Goal: Task Accomplishment & Management: Use online tool/utility

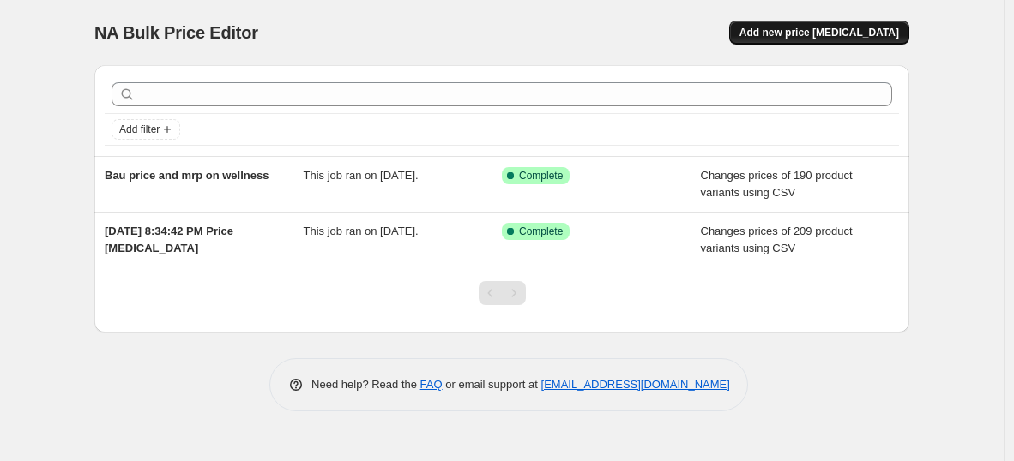
click at [820, 31] on span "Add new price [MEDICAL_DATA]" at bounding box center [819, 33] width 160 height 14
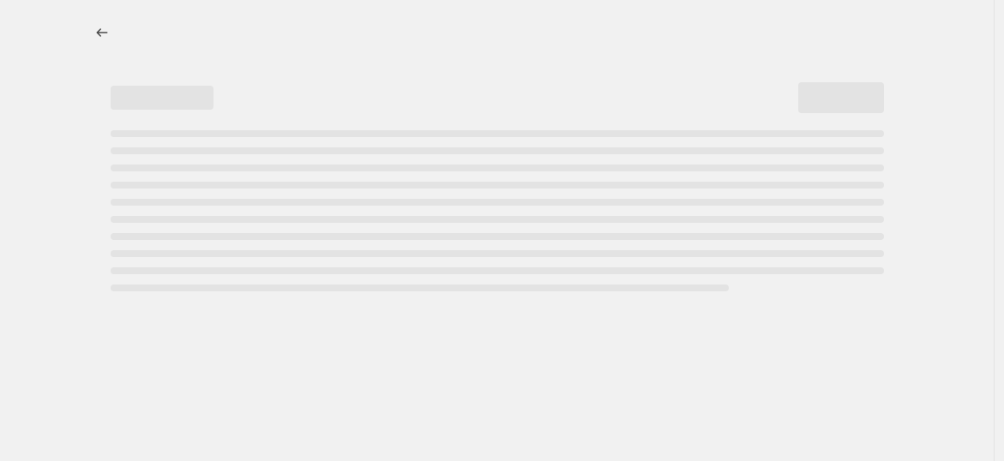
select select "percentage"
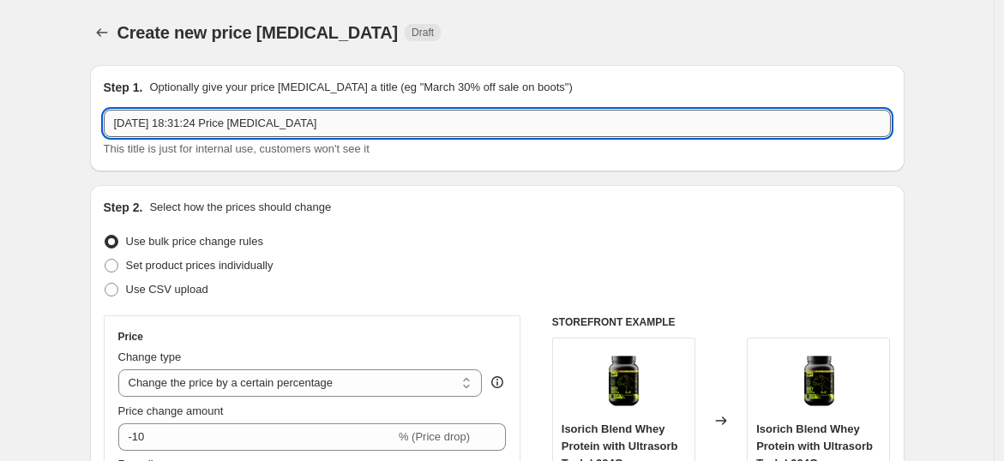
click at [321, 128] on input "15 Sept 2025, 18:31:24 Price change job" at bounding box center [497, 123] width 787 height 27
type input "1"
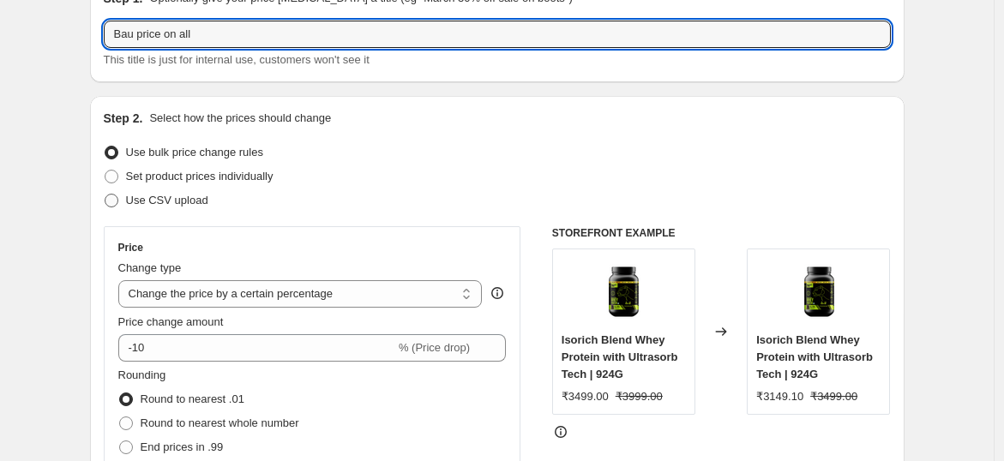
type input "Bau price on all"
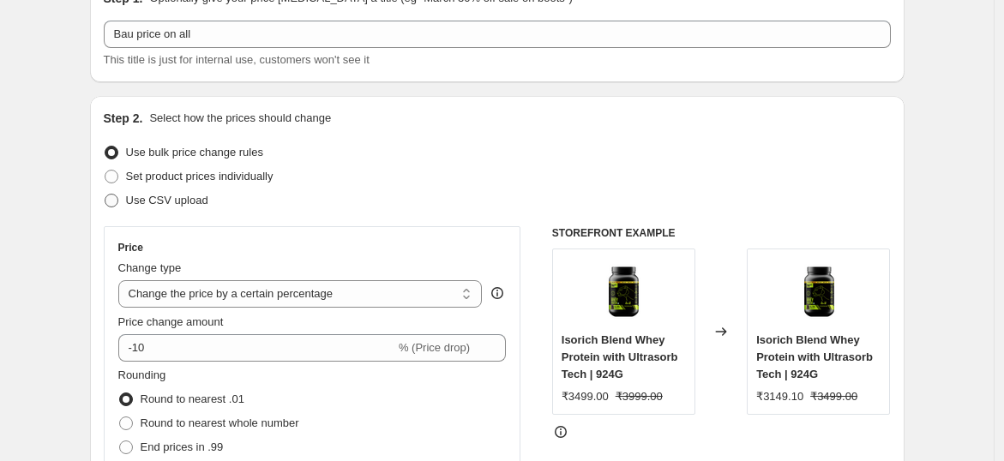
click at [165, 196] on span "Use CSV upload" at bounding box center [167, 200] width 82 height 13
click at [105, 195] on input "Use CSV upload" at bounding box center [105, 194] width 1 height 1
radio input "true"
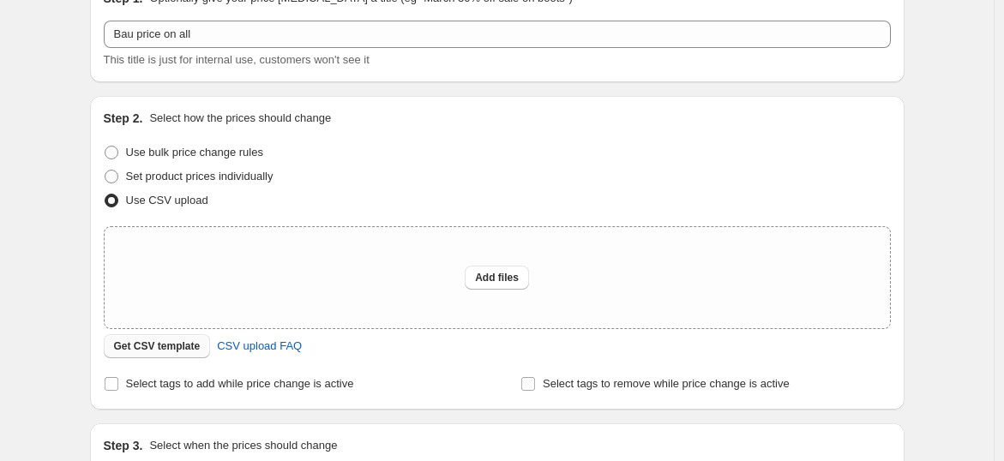
click at [181, 347] on span "Get CSV template" at bounding box center [157, 347] width 87 height 14
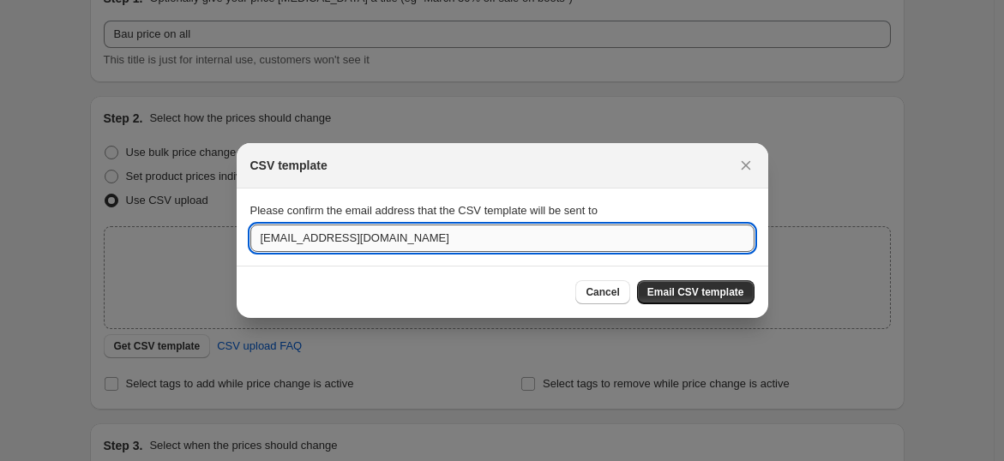
click at [283, 238] on input "arjun@beastlife.in" at bounding box center [502, 238] width 504 height 27
type input "ashrit@beastlife.in"
click at [703, 282] on button "Email CSV template" at bounding box center [695, 292] width 117 height 24
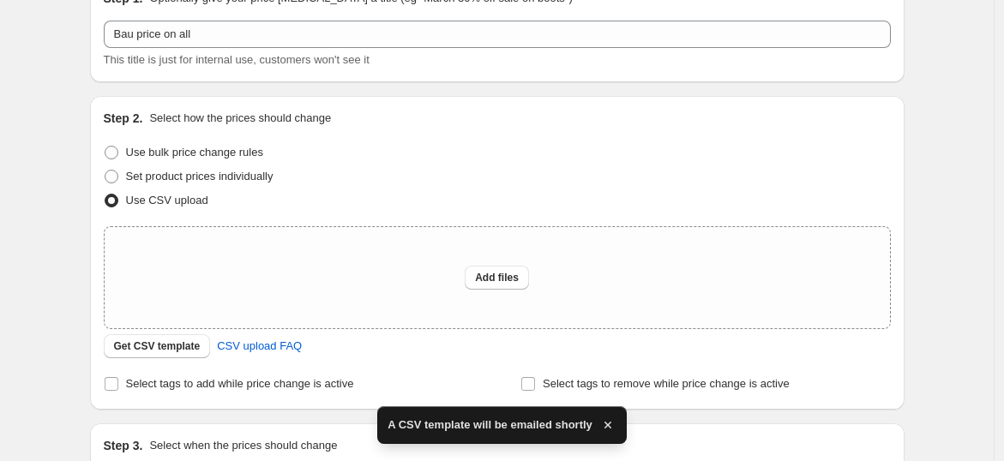
scroll to position [304, 0]
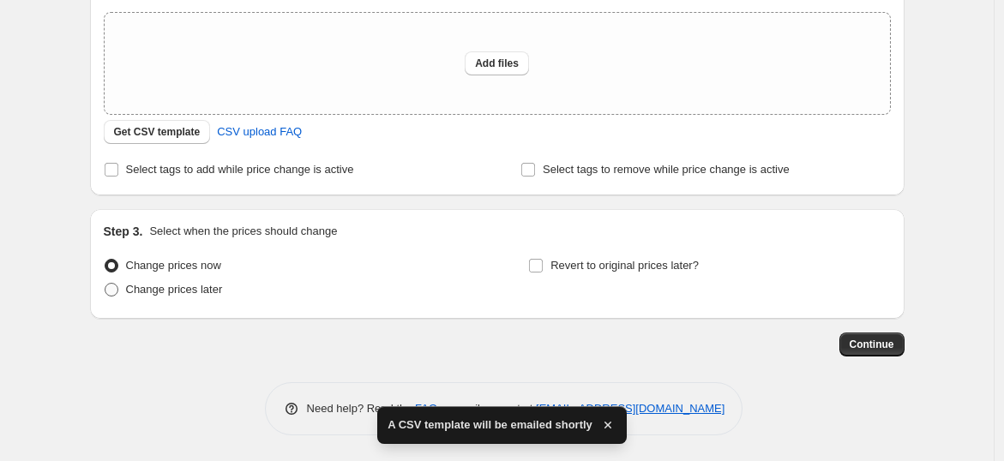
click at [187, 289] on span "Change prices later" at bounding box center [174, 289] width 97 height 13
click at [105, 284] on input "Change prices later" at bounding box center [105, 283] width 1 height 1
radio input "true"
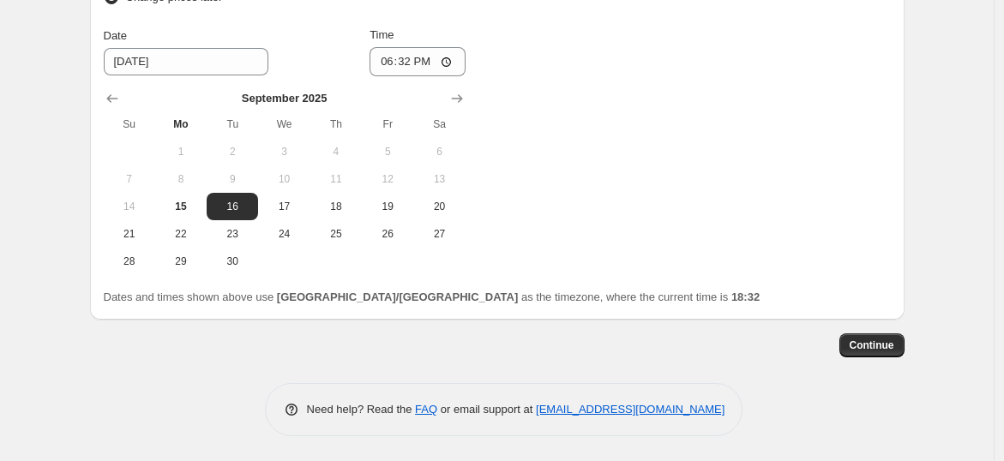
scroll to position [521, 0]
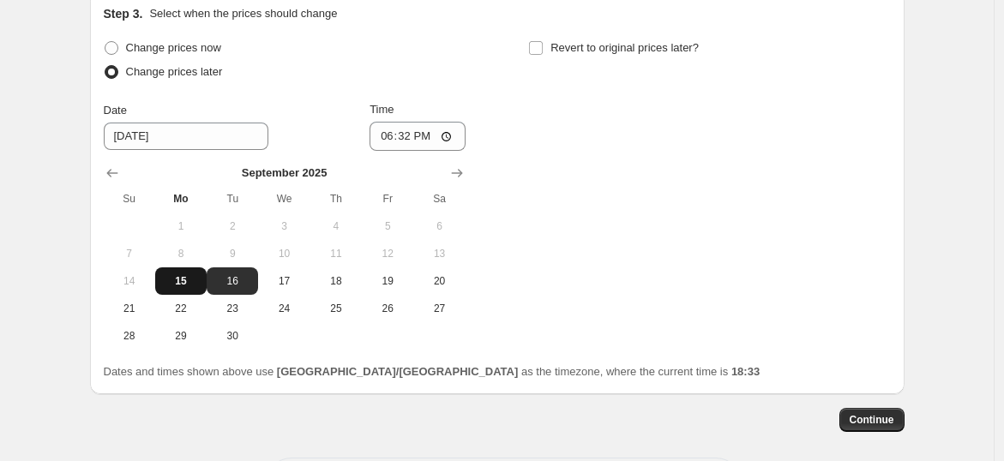
click at [189, 280] on span "15" at bounding box center [181, 281] width 38 height 14
type input "9/15/2025"
click at [451, 136] on input "18:32" at bounding box center [418, 136] width 96 height 29
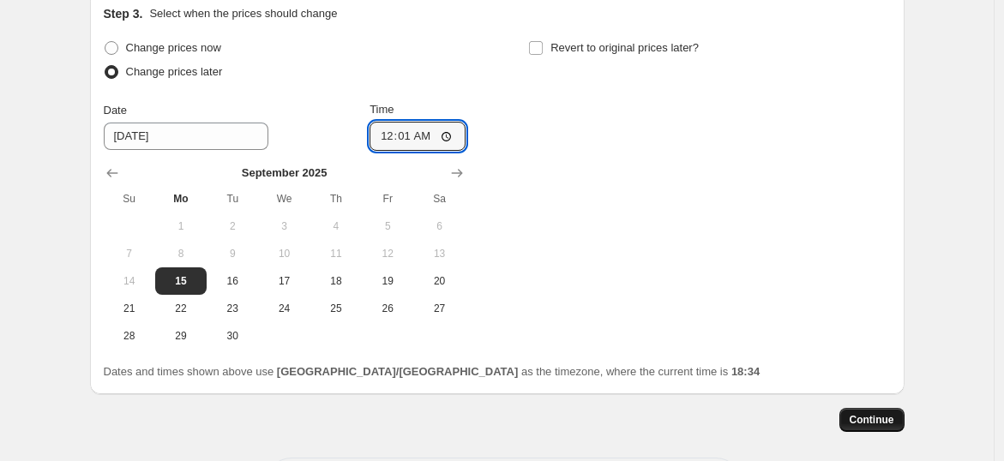
type input "00:01"
click at [875, 415] on span "Continue" at bounding box center [872, 420] width 45 height 14
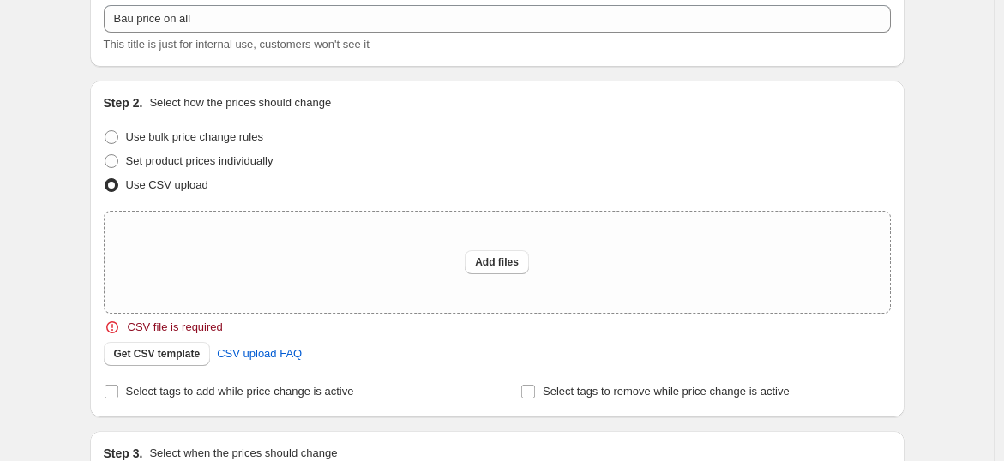
scroll to position [189, 0]
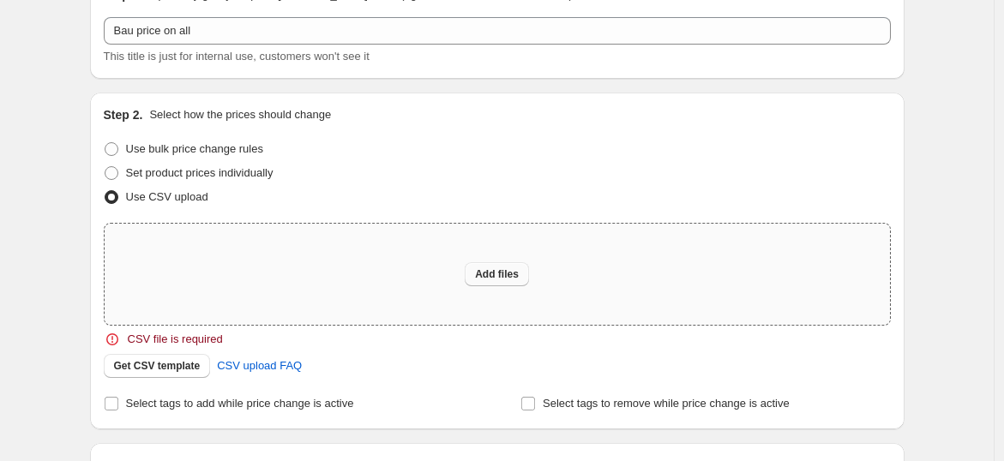
click at [487, 285] on button "Add files" at bounding box center [497, 274] width 64 height 24
type input "C:\fakepath\csv_template_user_62473.csv"
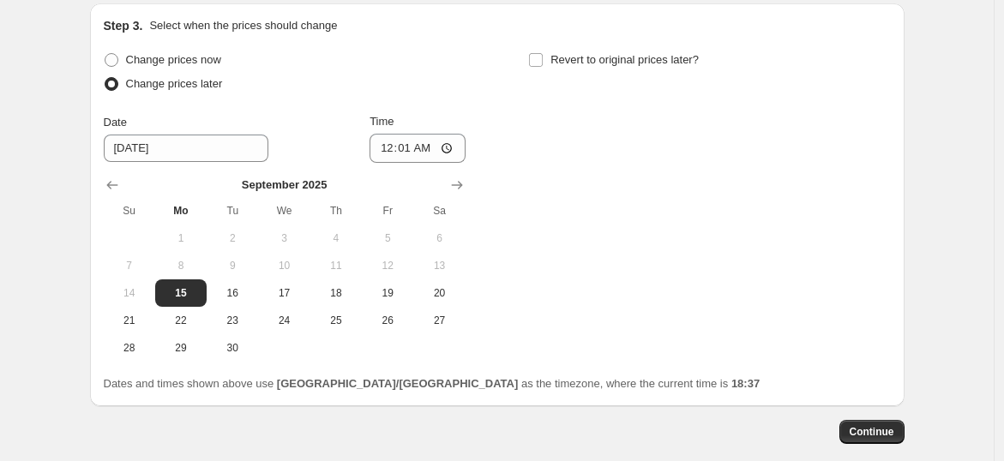
scroll to position [626, 0]
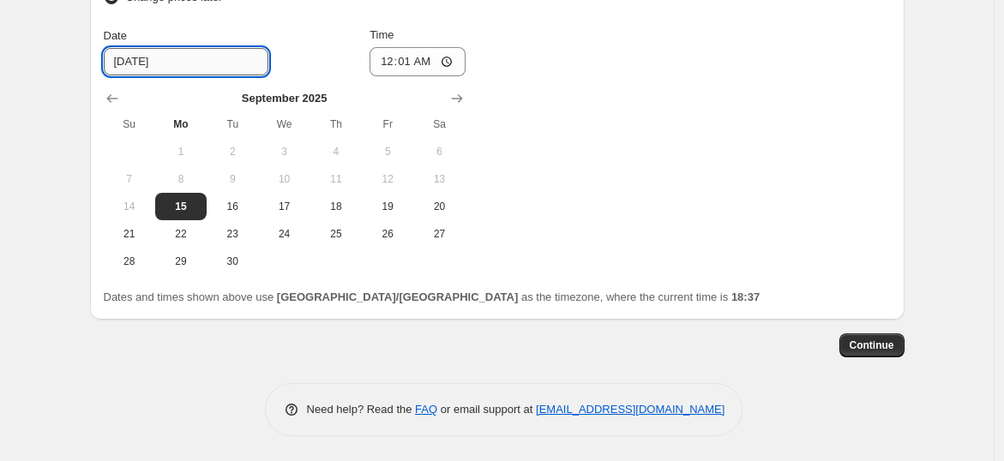
click at [179, 64] on input "9/15/2025" at bounding box center [186, 61] width 165 height 27
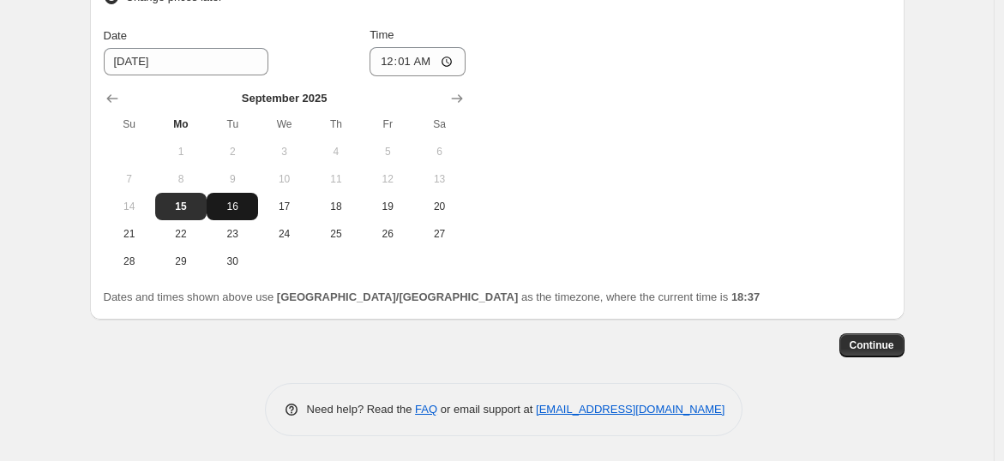
click at [230, 204] on span "16" at bounding box center [233, 207] width 38 height 14
click at [181, 208] on span "15" at bounding box center [181, 207] width 38 height 14
click at [238, 208] on span "16" at bounding box center [233, 207] width 38 height 14
type input "9/16/2025"
click at [855, 341] on button "Continue" at bounding box center [872, 346] width 65 height 24
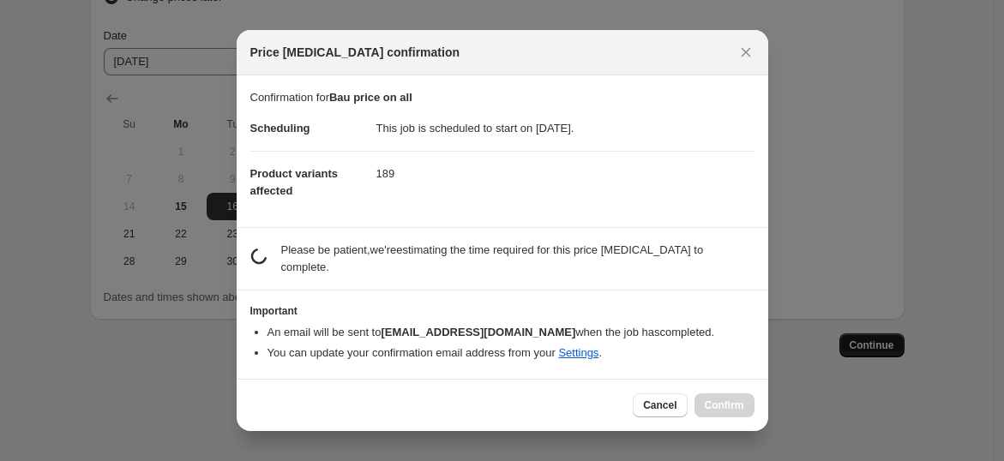
scroll to position [0, 0]
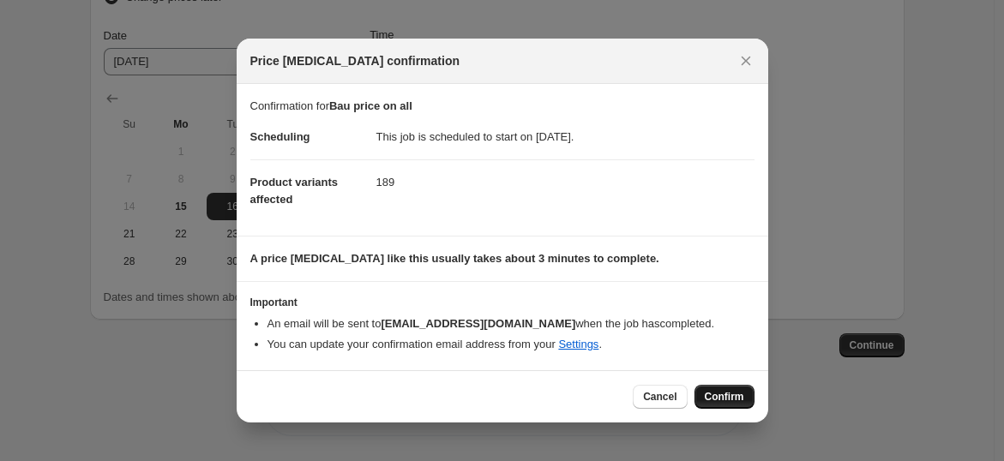
click at [722, 393] on span "Confirm" at bounding box center [724, 397] width 39 height 14
type input "Bau price on all"
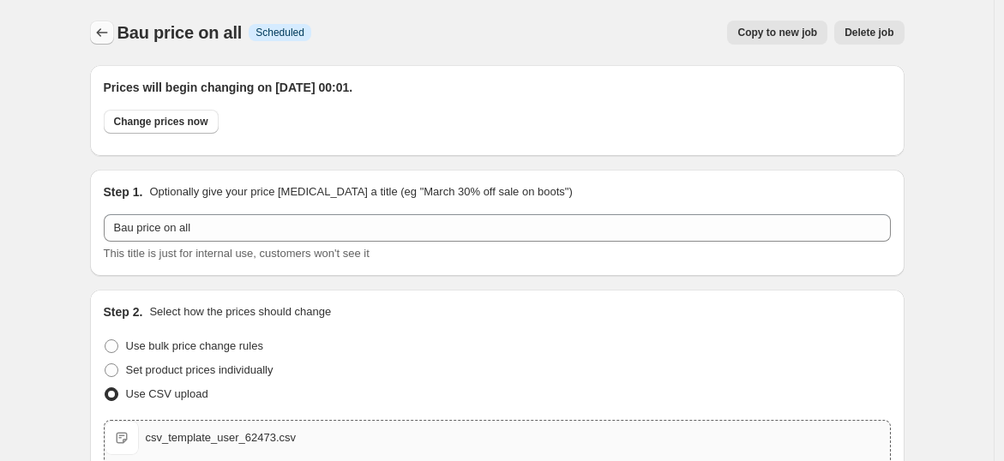
click at [105, 36] on icon "Price change jobs" at bounding box center [101, 32] width 17 height 17
